Goal: Transaction & Acquisition: Purchase product/service

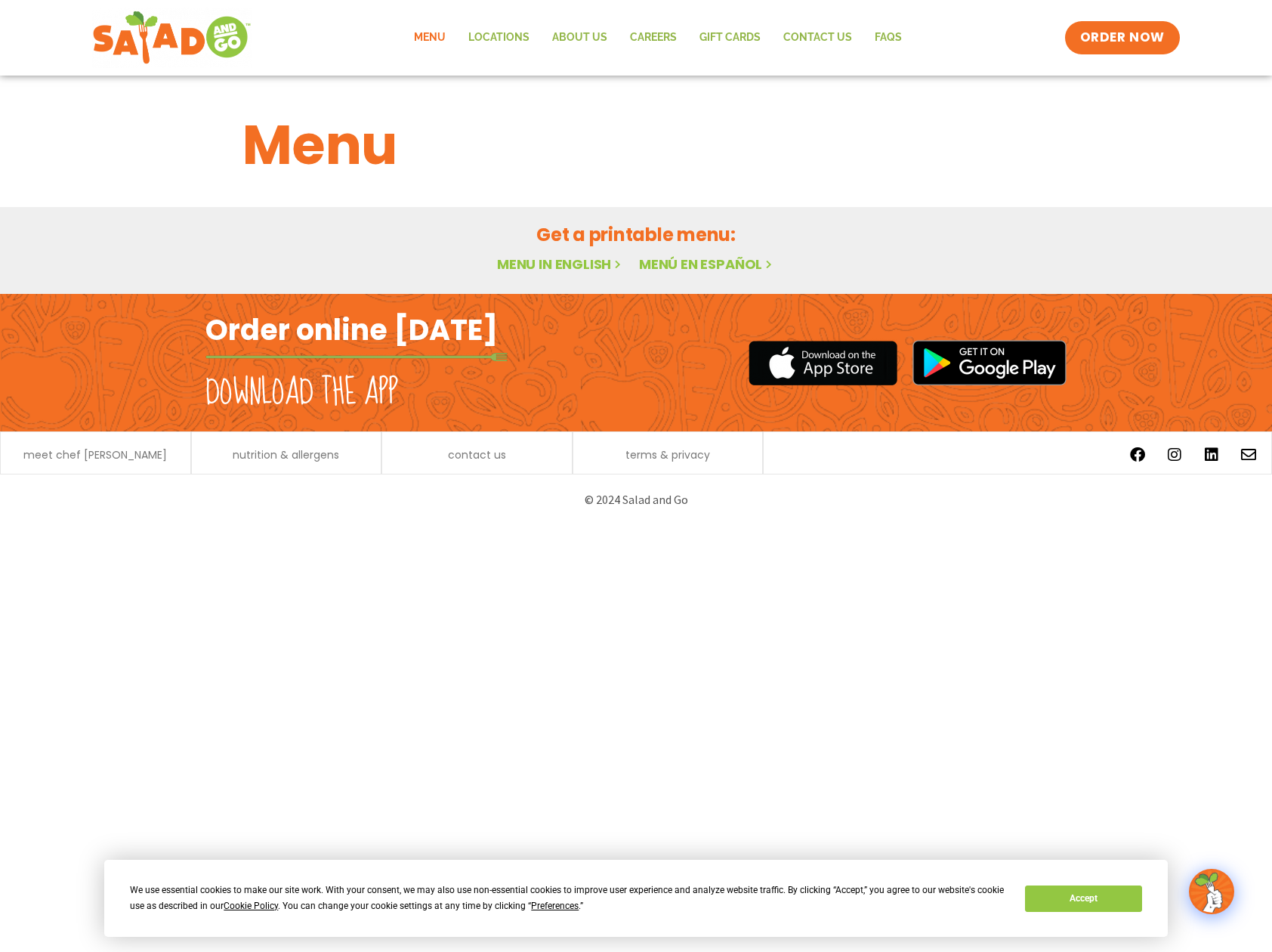
click at [527, 263] on link "Menu in English" at bounding box center [561, 263] width 127 height 19
click at [549, 905] on span "Preferences" at bounding box center [555, 906] width 47 height 11
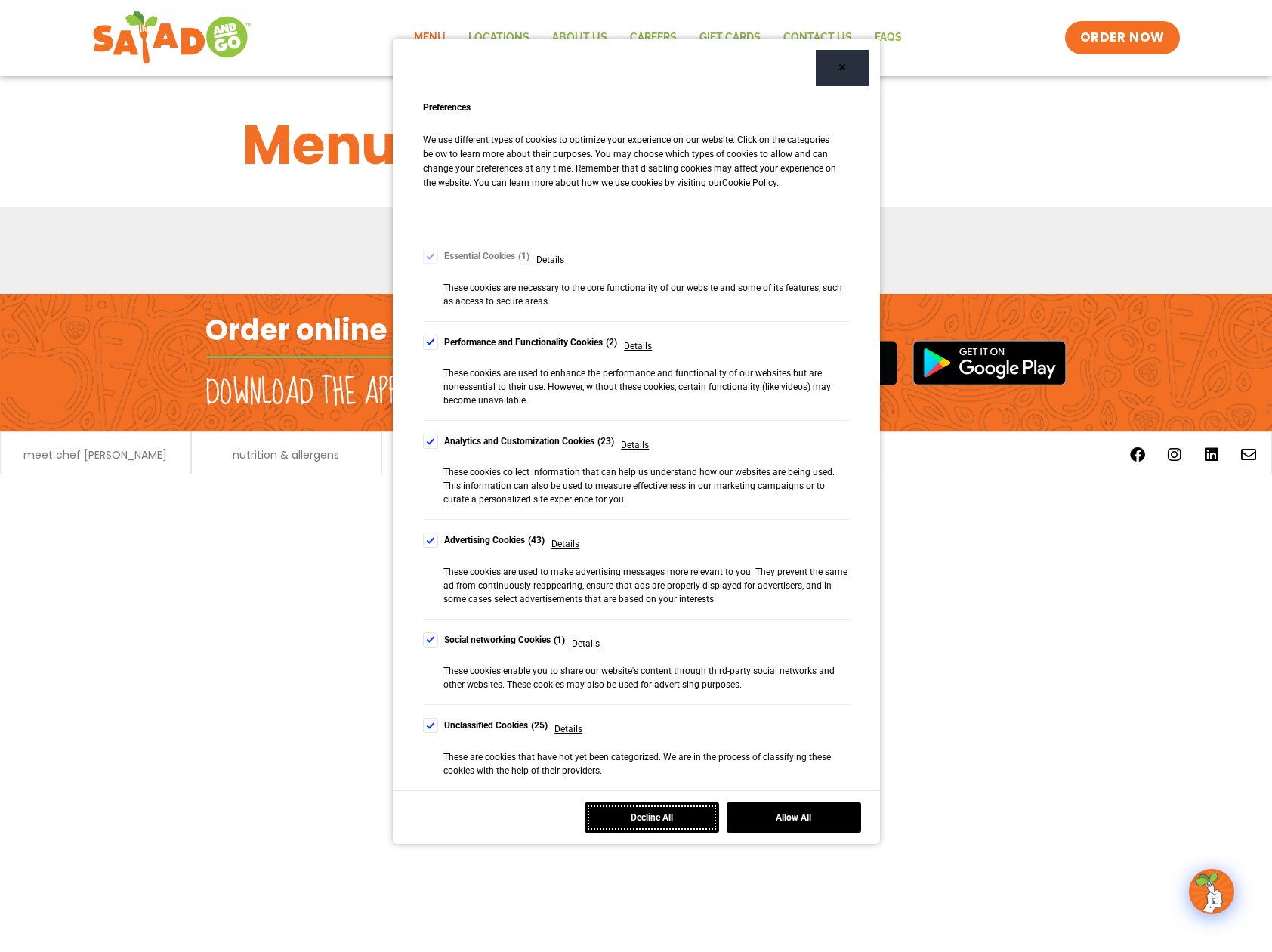
click at [652, 825] on button "Decline All" at bounding box center [652, 817] width 134 height 30
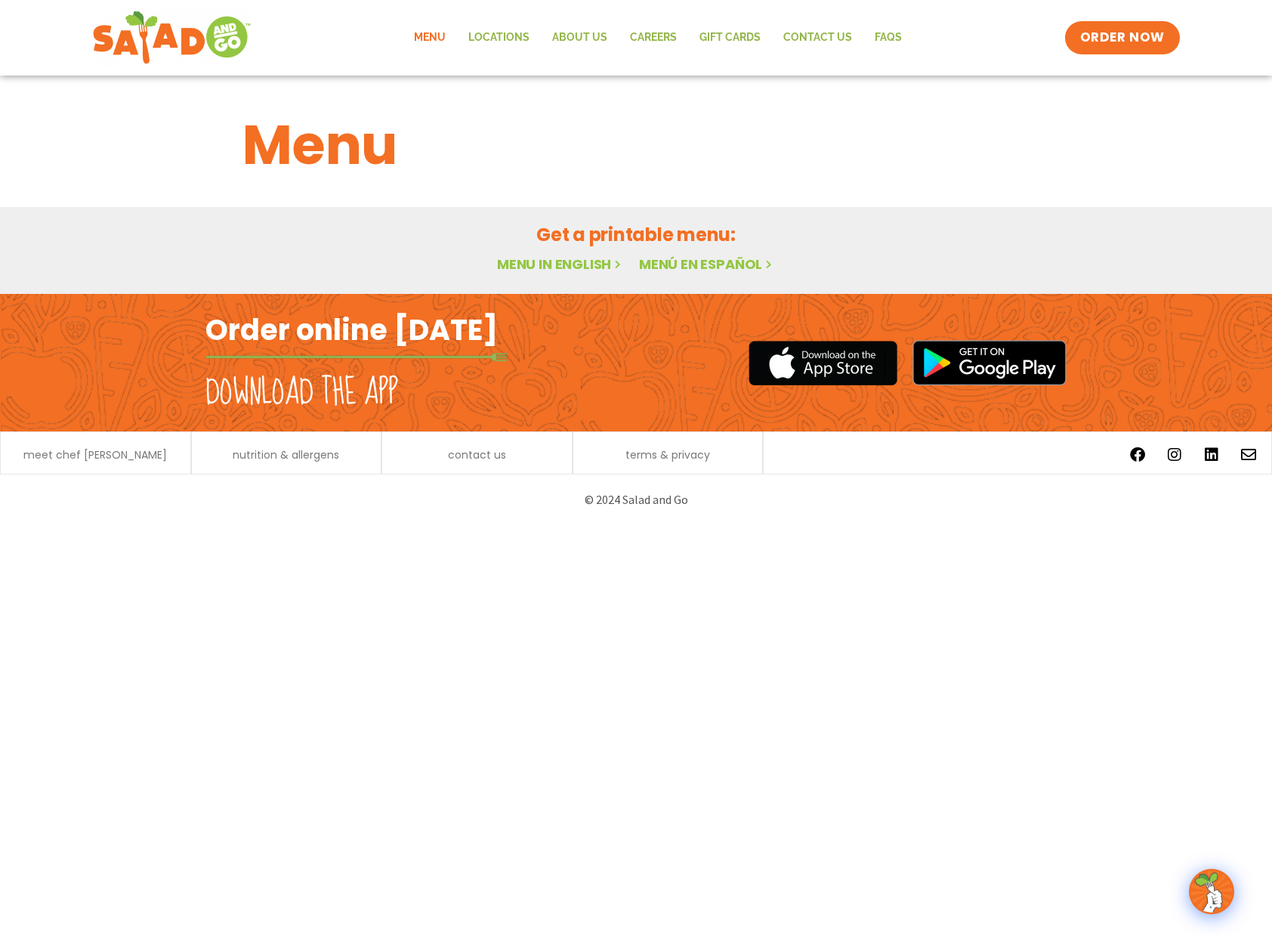
click at [587, 269] on link "Menu in English" at bounding box center [561, 263] width 127 height 19
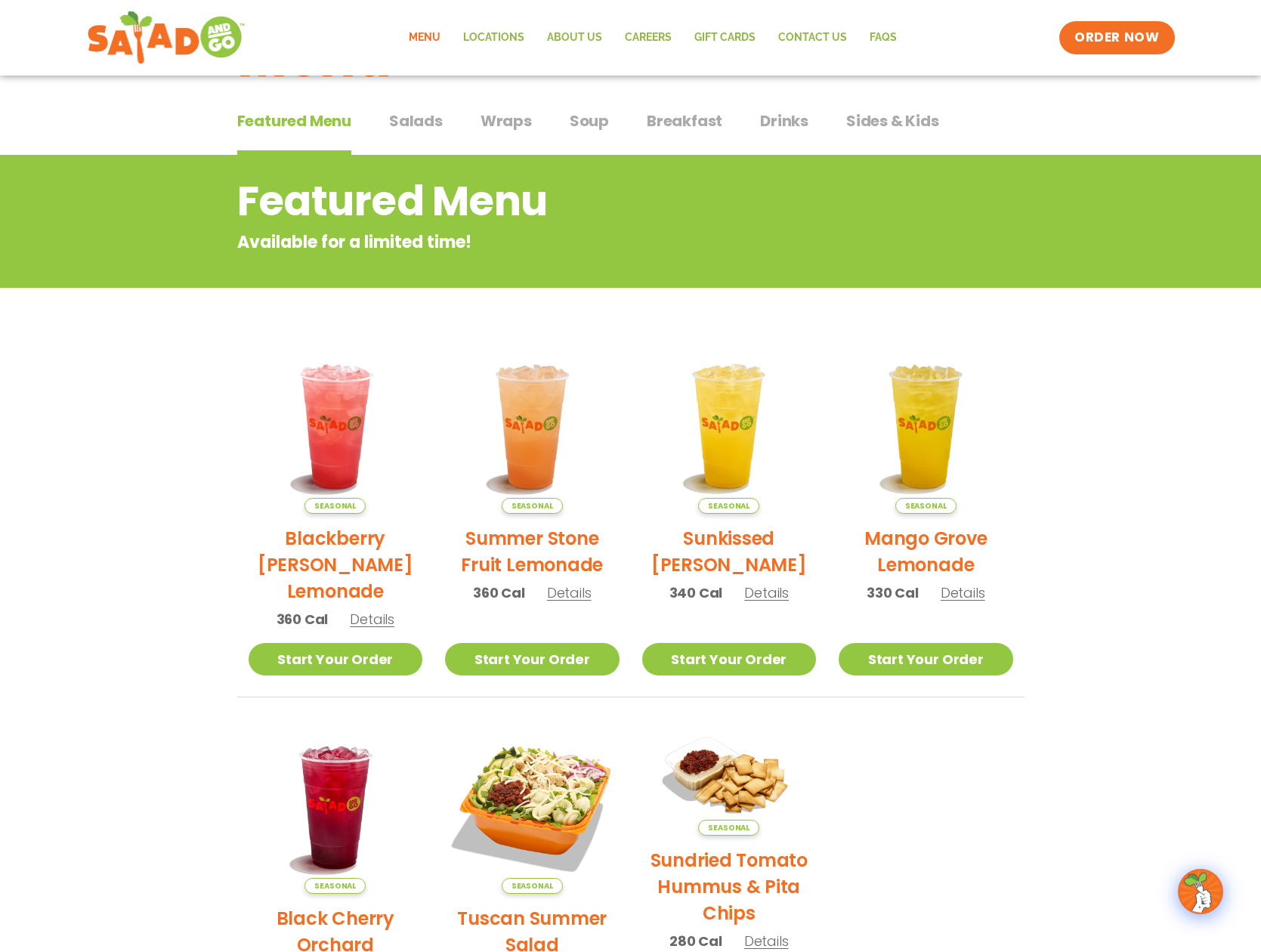
scroll to position [75, 0]
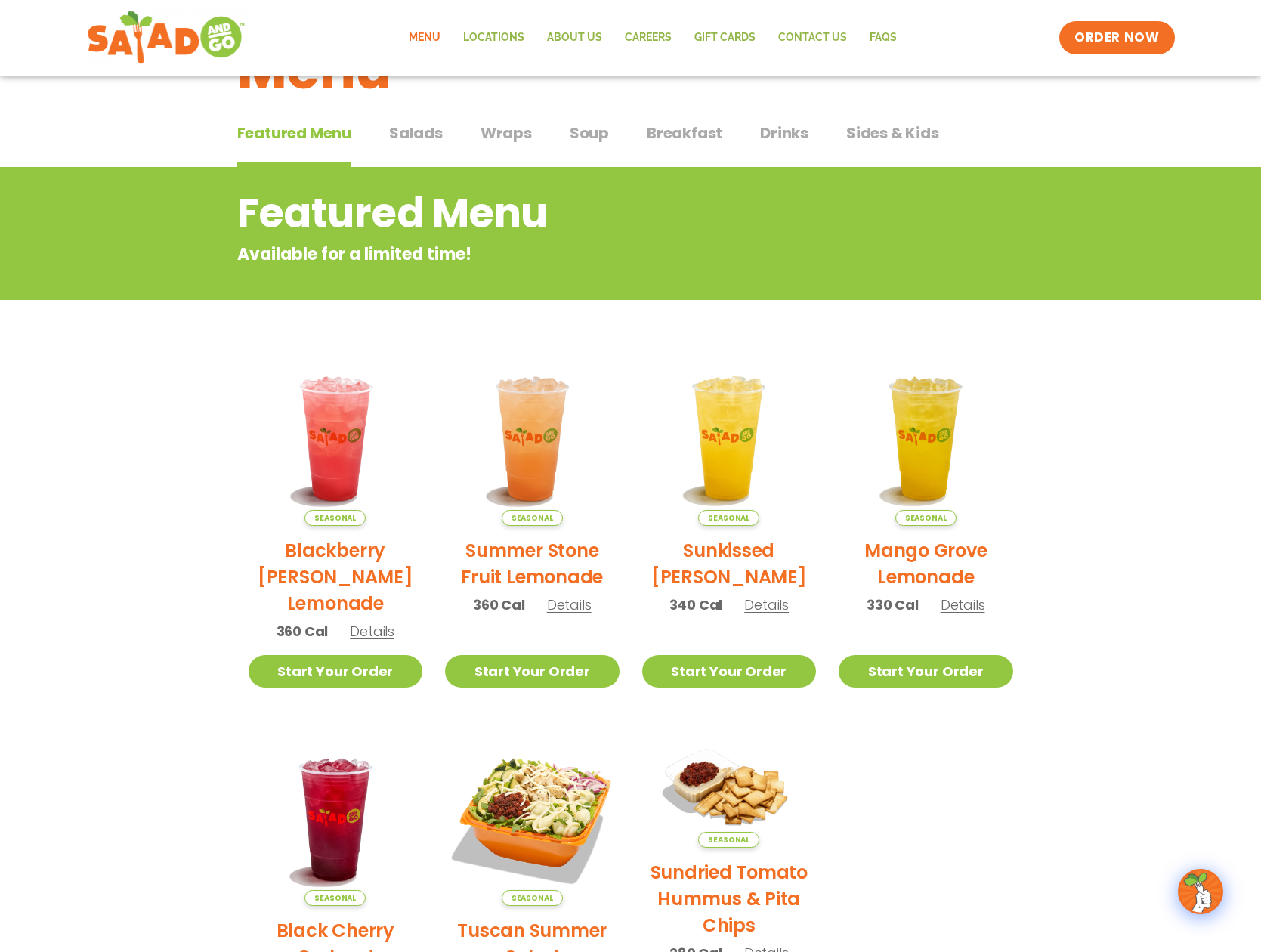
click at [415, 135] on span "Salads" at bounding box center [415, 133] width 54 height 23
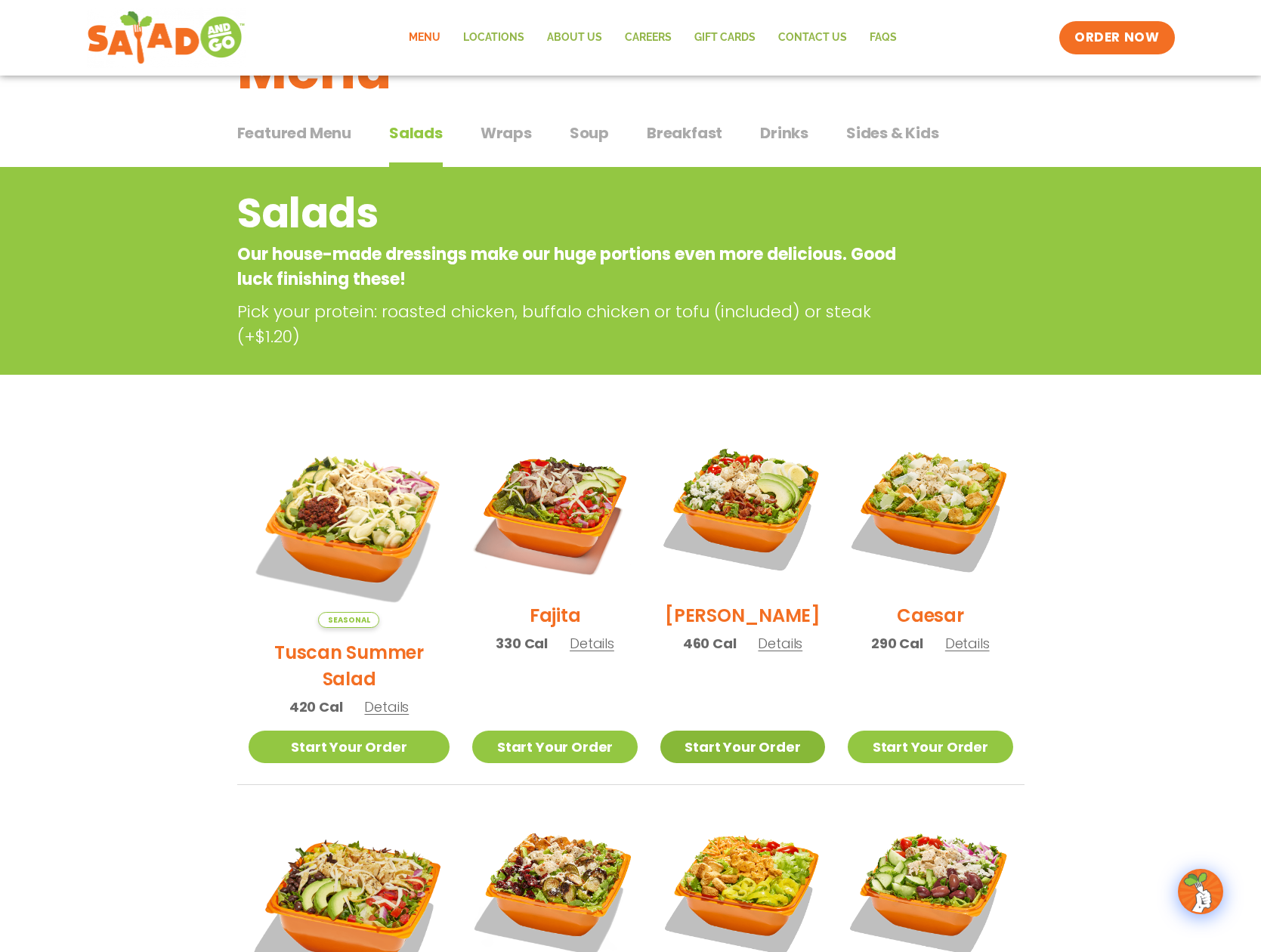
click at [720, 730] on link "Start Your Order" at bounding box center [742, 747] width 164 height 33
